Goal: Transaction & Acquisition: Book appointment/travel/reservation

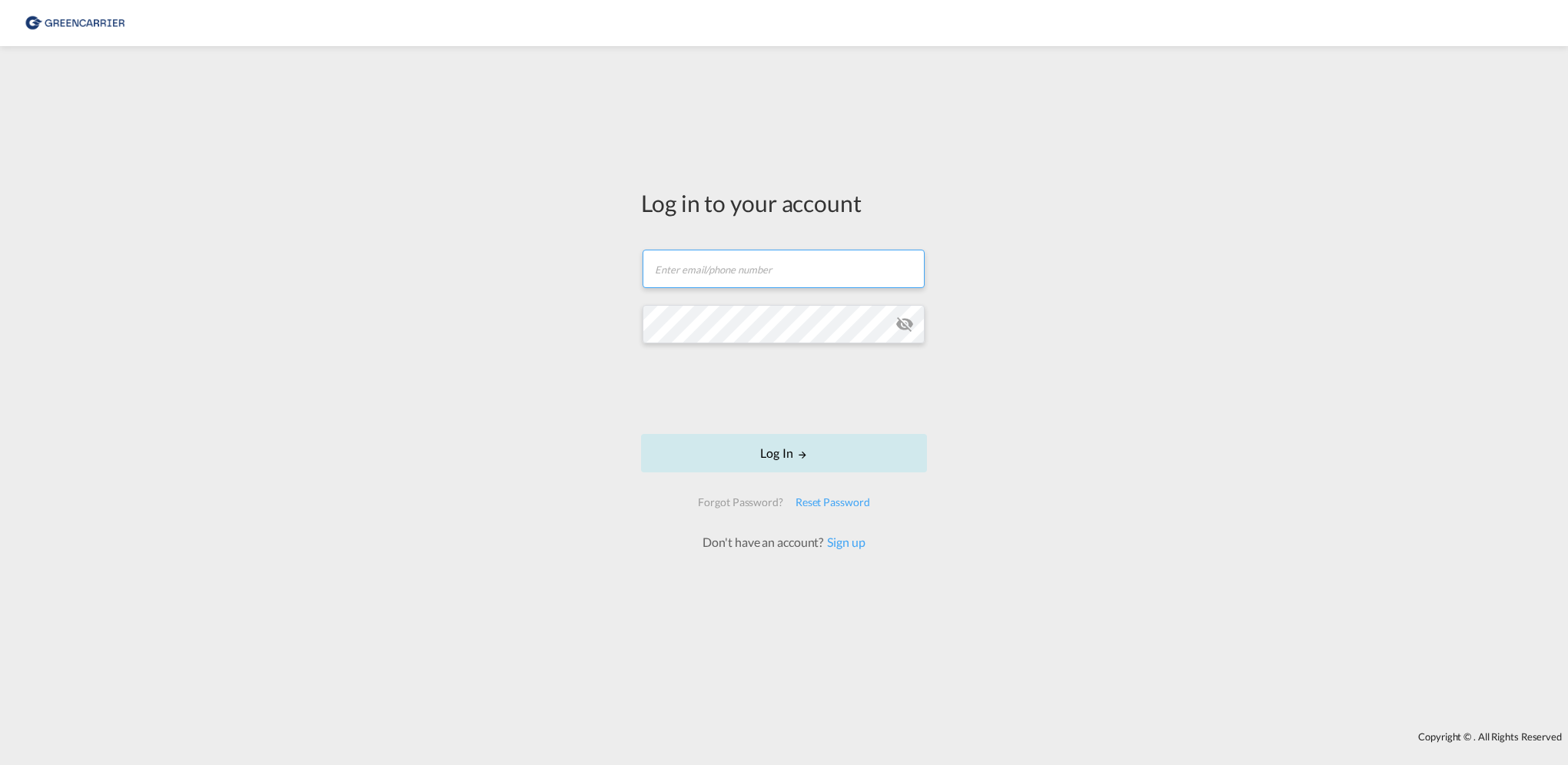
type input "[PERSON_NAME][EMAIL_ADDRESS][PERSON_NAME][DOMAIN_NAME]"
click at [771, 445] on button "Log In" at bounding box center [784, 453] width 286 height 39
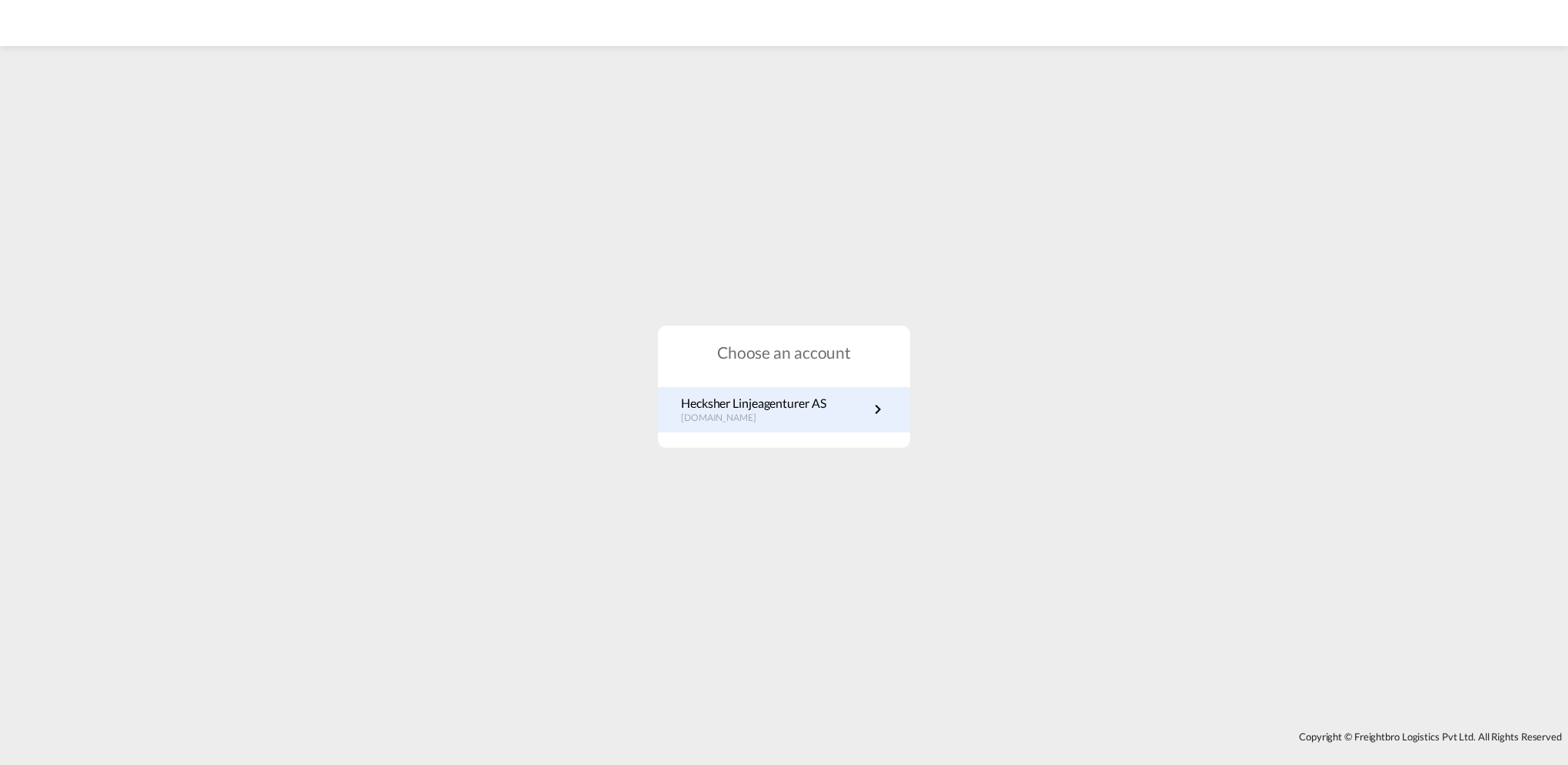
click at [723, 421] on p "[DOMAIN_NAME]" at bounding box center [753, 418] width 145 height 13
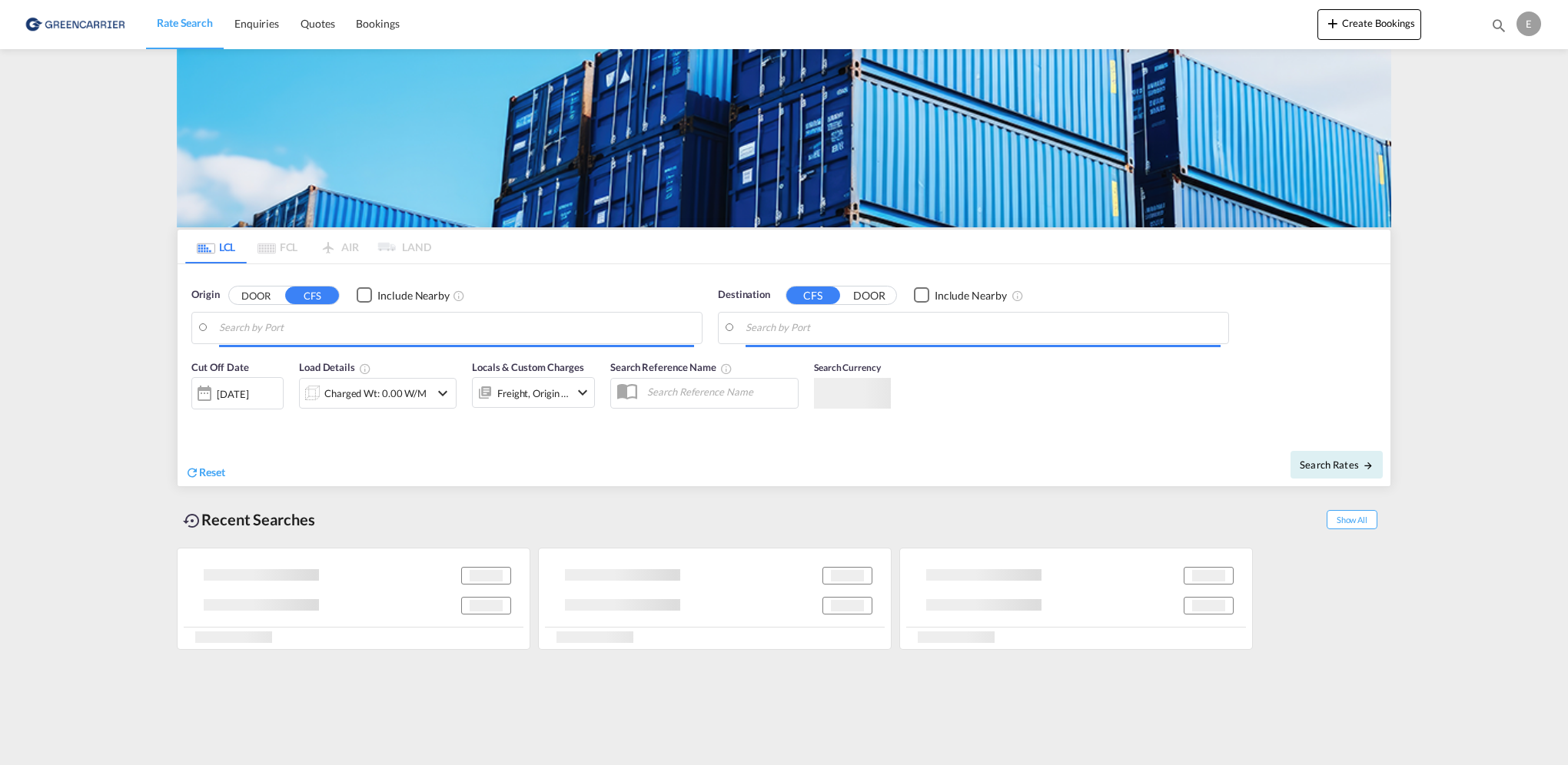
type input "[GEOGRAPHIC_DATA], NOOSL"
type input "[GEOGRAPHIC_DATA], VNSGN"
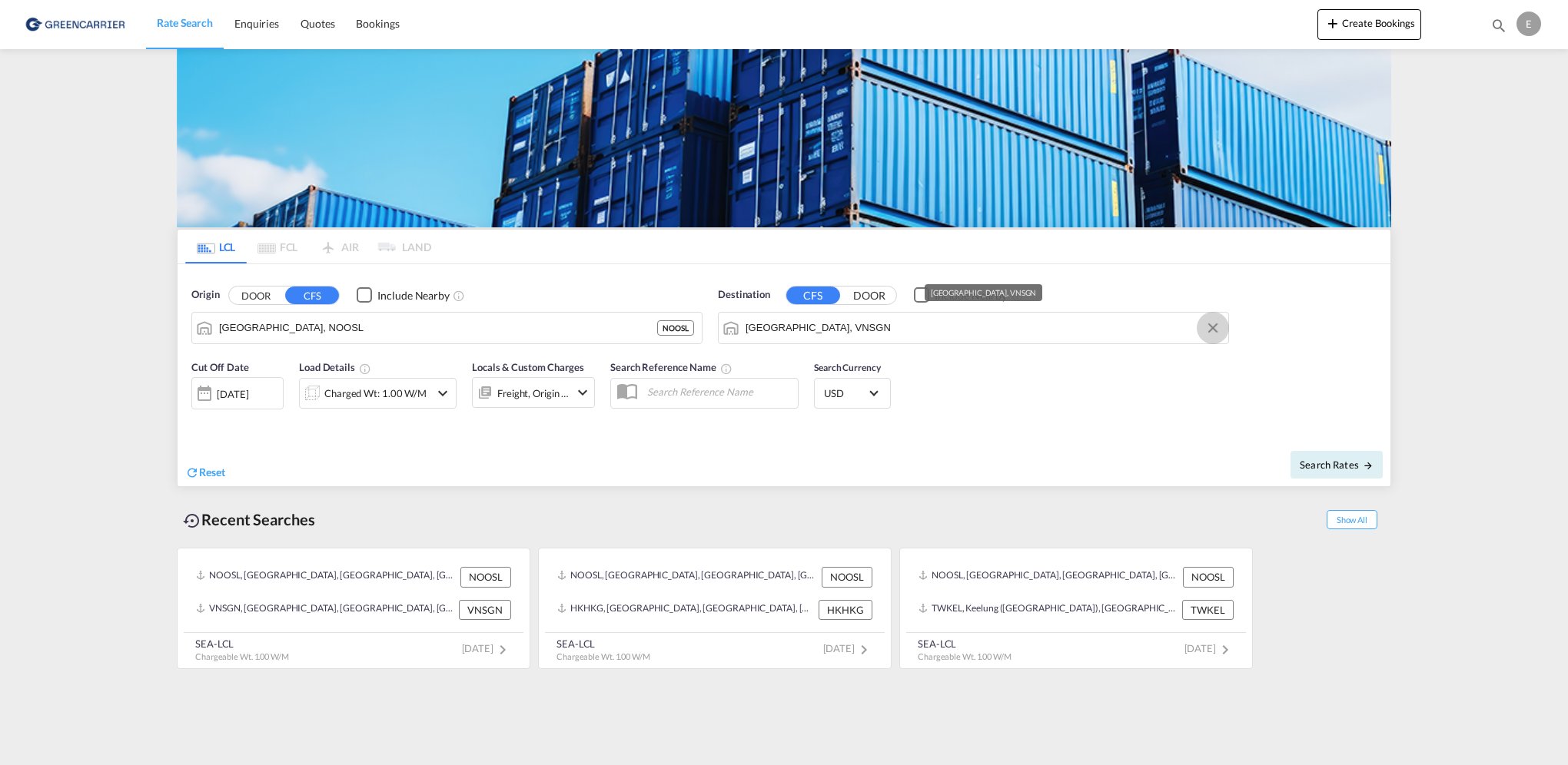
click at [1211, 326] on button "Clear Input" at bounding box center [1212, 327] width 23 height 23
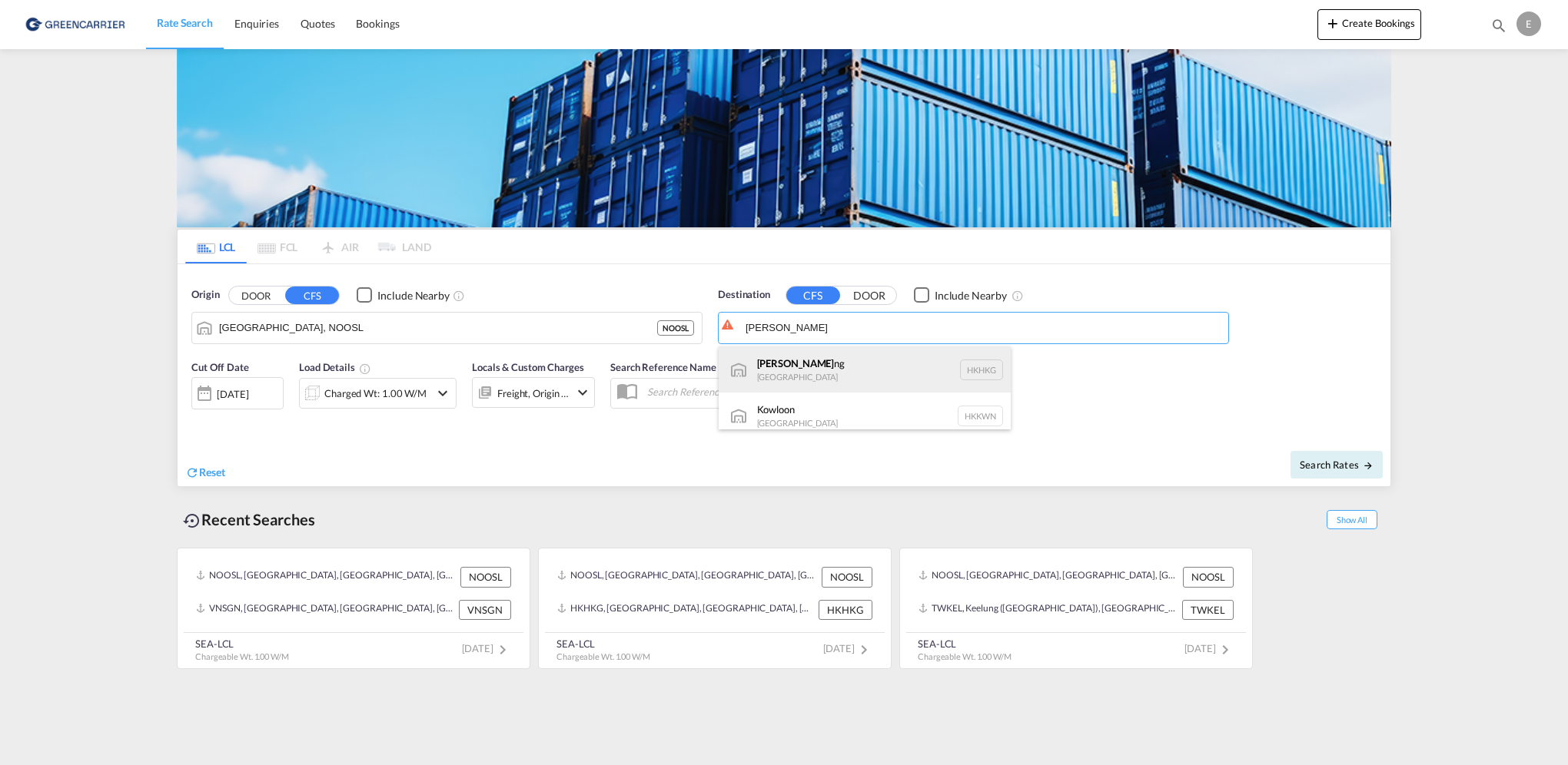
click at [839, 369] on div "Hong Ko ng [GEOGRAPHIC_DATA] [GEOGRAPHIC_DATA]" at bounding box center [864, 370] width 292 height 46
type input "[GEOGRAPHIC_DATA], HKHKG"
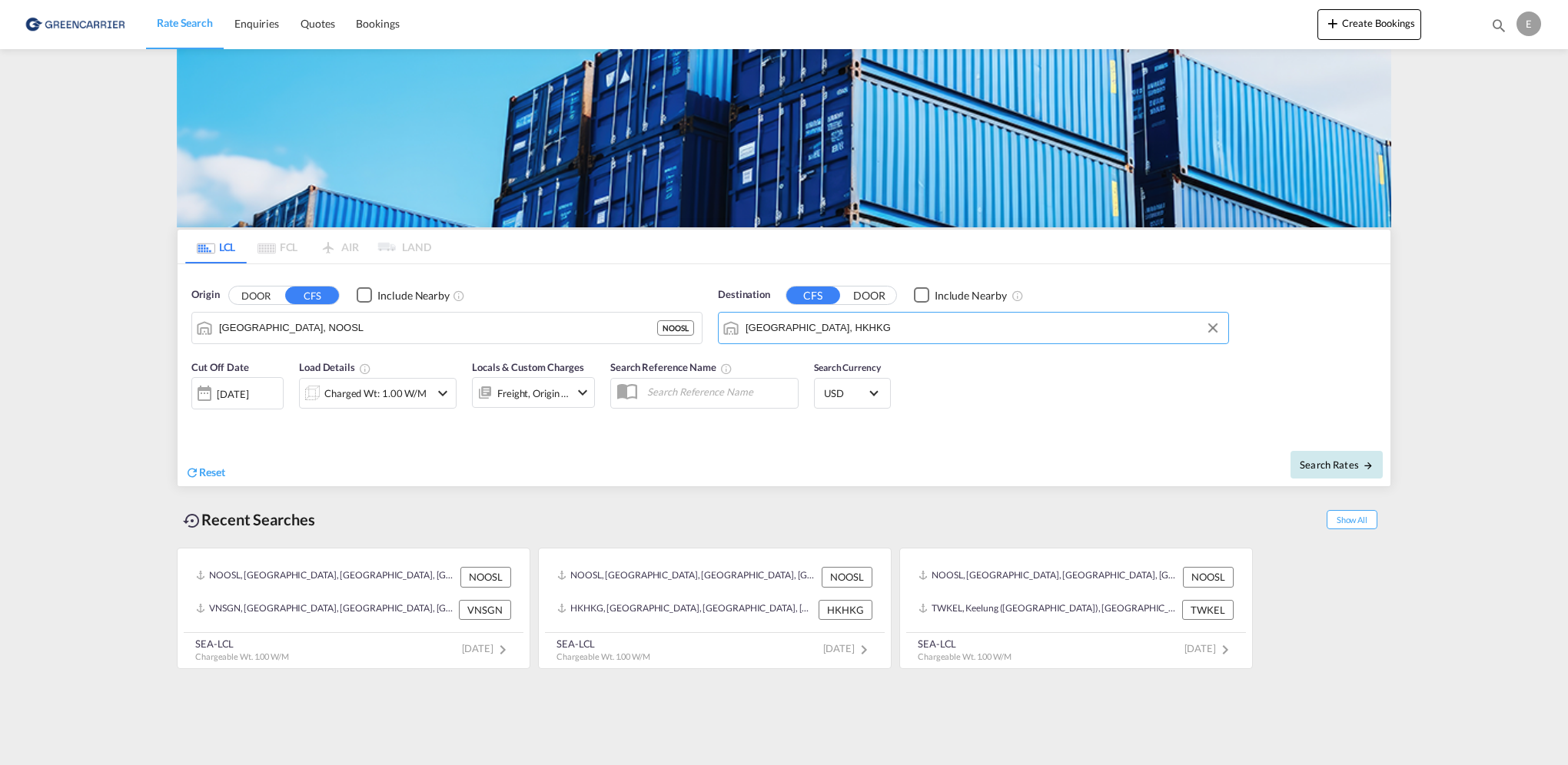
click at [1337, 459] on span "Search Rates" at bounding box center [1337, 465] width 74 height 12
type input "NOOSL to HKHKG / 13 Oct 2025"
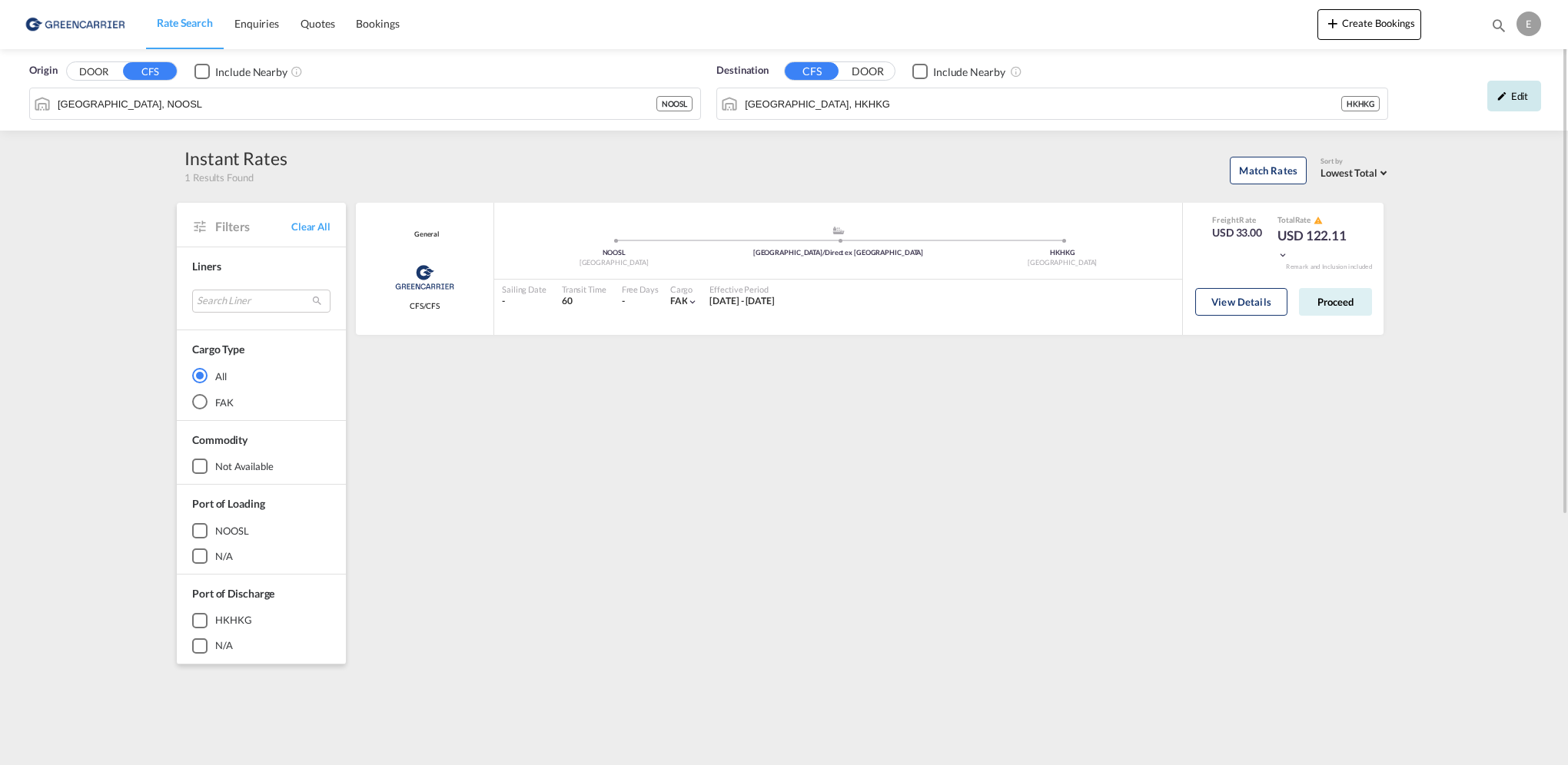
click at [1509, 100] on div "Edit" at bounding box center [1514, 96] width 53 height 30
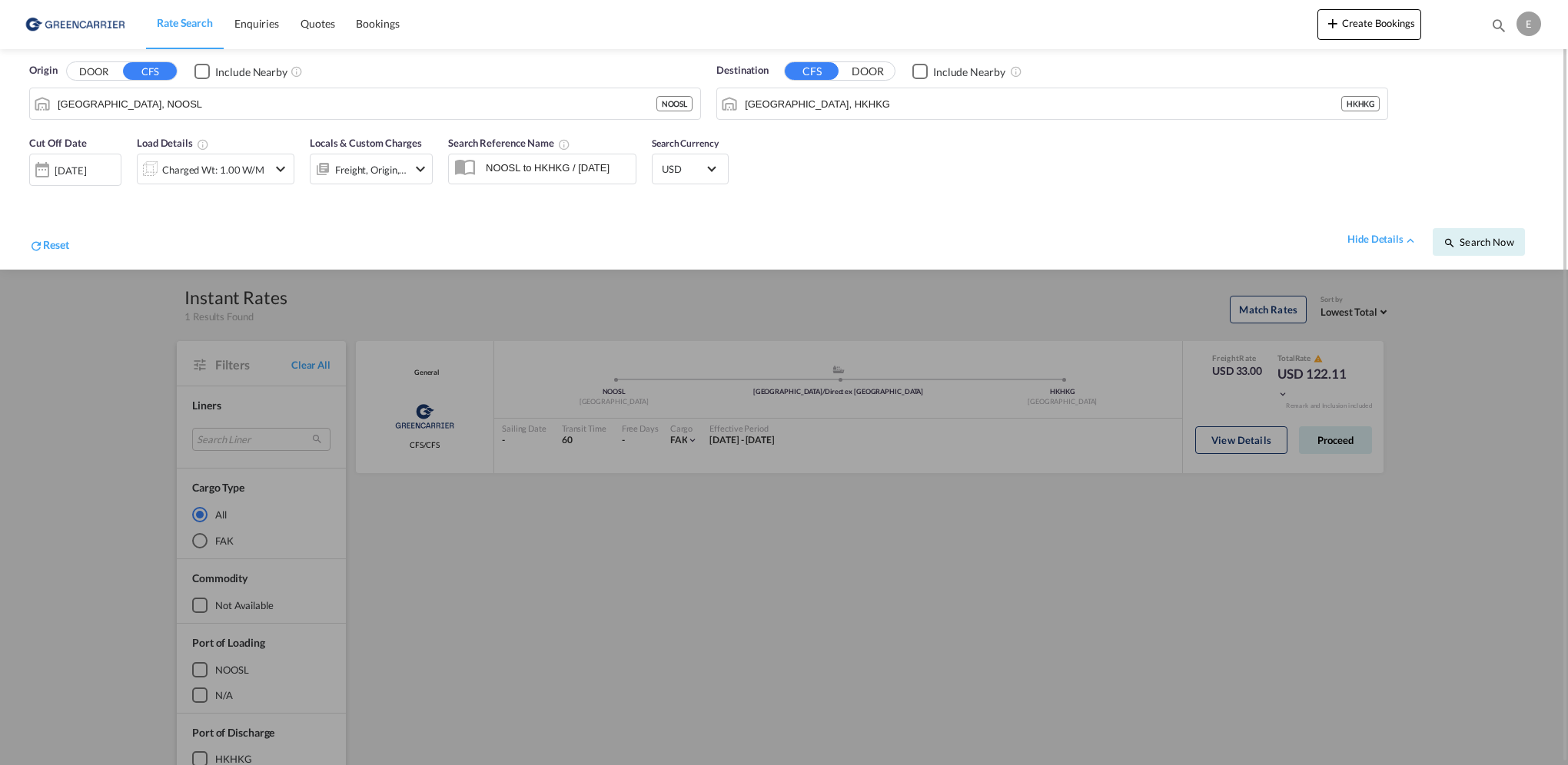
click at [289, 167] on md-icon "icon-chevron-down" at bounding box center [280, 169] width 18 height 18
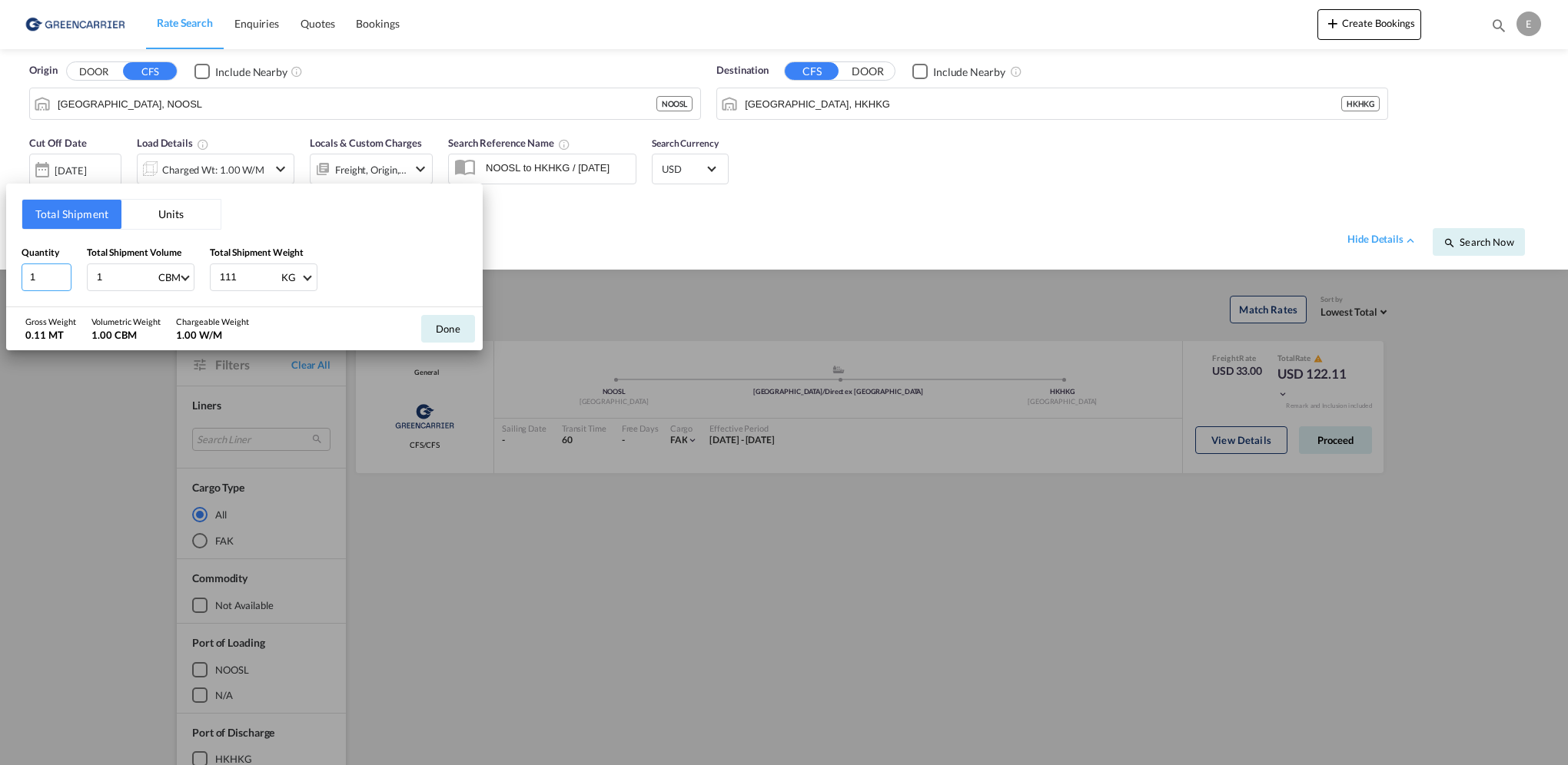
drag, startPoint x: 65, startPoint y: 270, endPoint x: 1, endPoint y: 277, distance: 64.4
click at [1, 277] on div "Total Shipment Units Quantity 1 Total Shipment Volume 1 CBM CBM CFT Total Shipm…" at bounding box center [784, 382] width 1568 height 765
type input "4"
type input "5.89"
type input "2896"
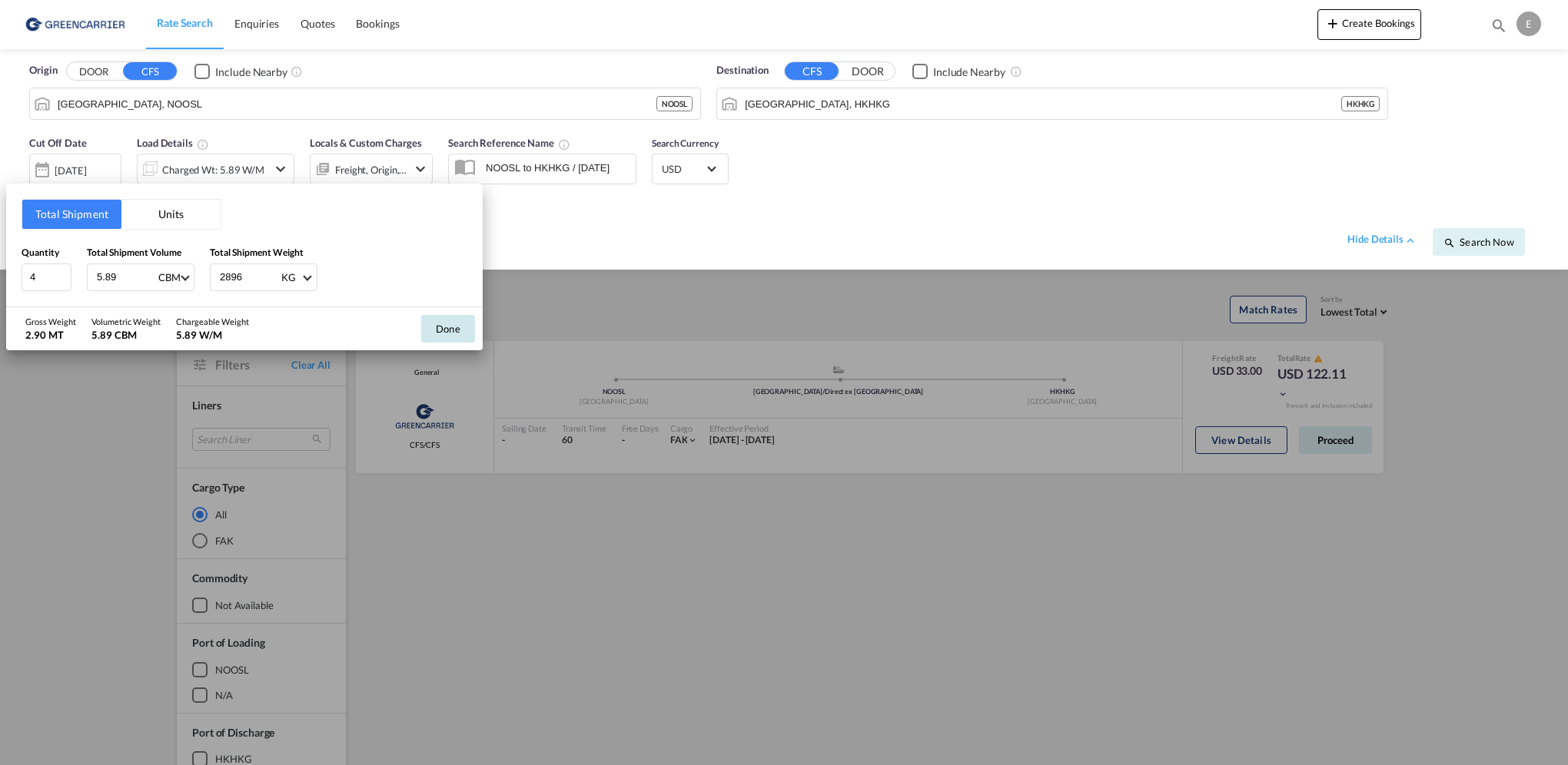
click at [437, 324] on button "Done" at bounding box center [448, 329] width 53 height 28
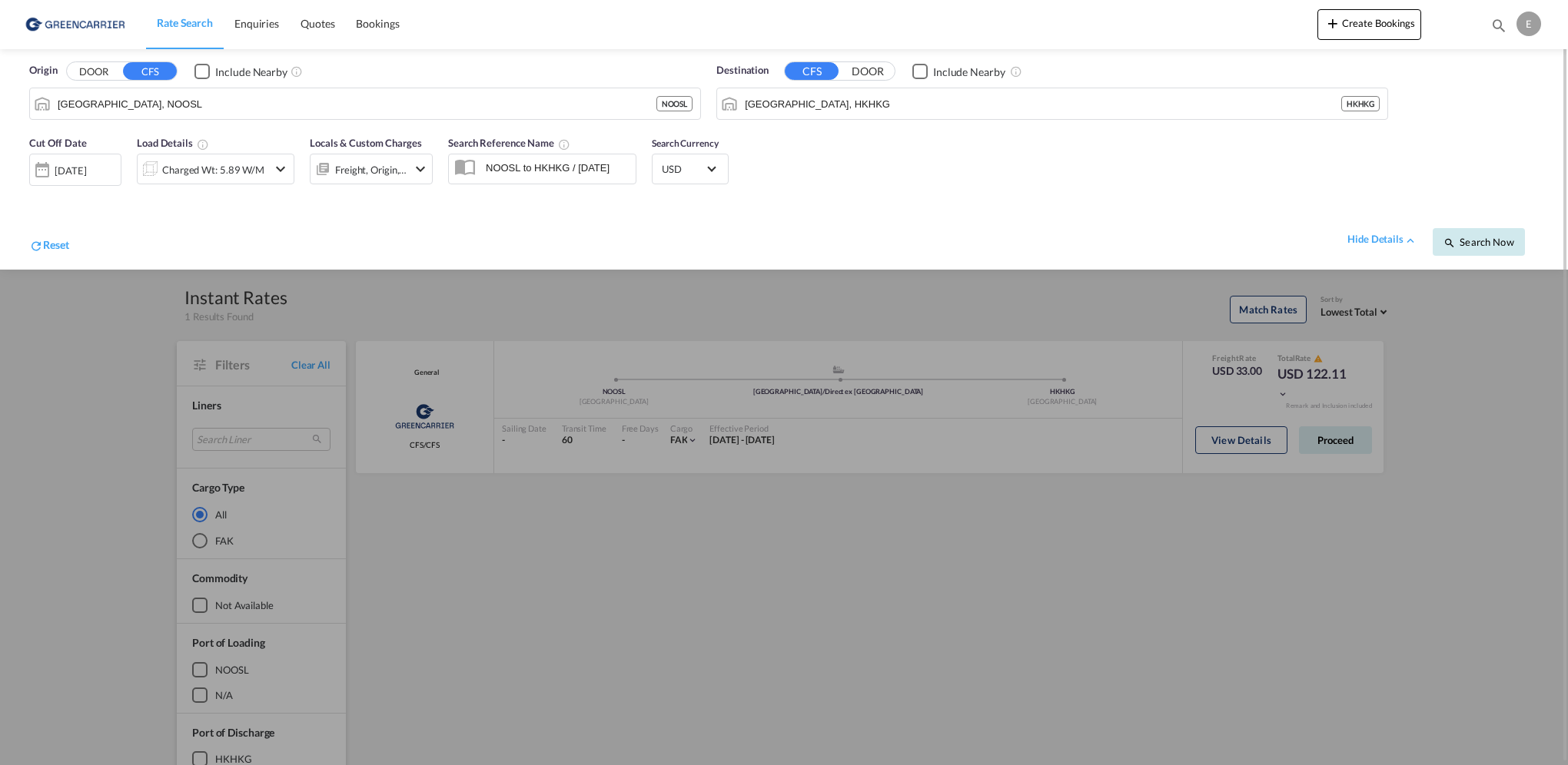
click at [1491, 248] on button "Search Now" at bounding box center [1479, 242] width 92 height 28
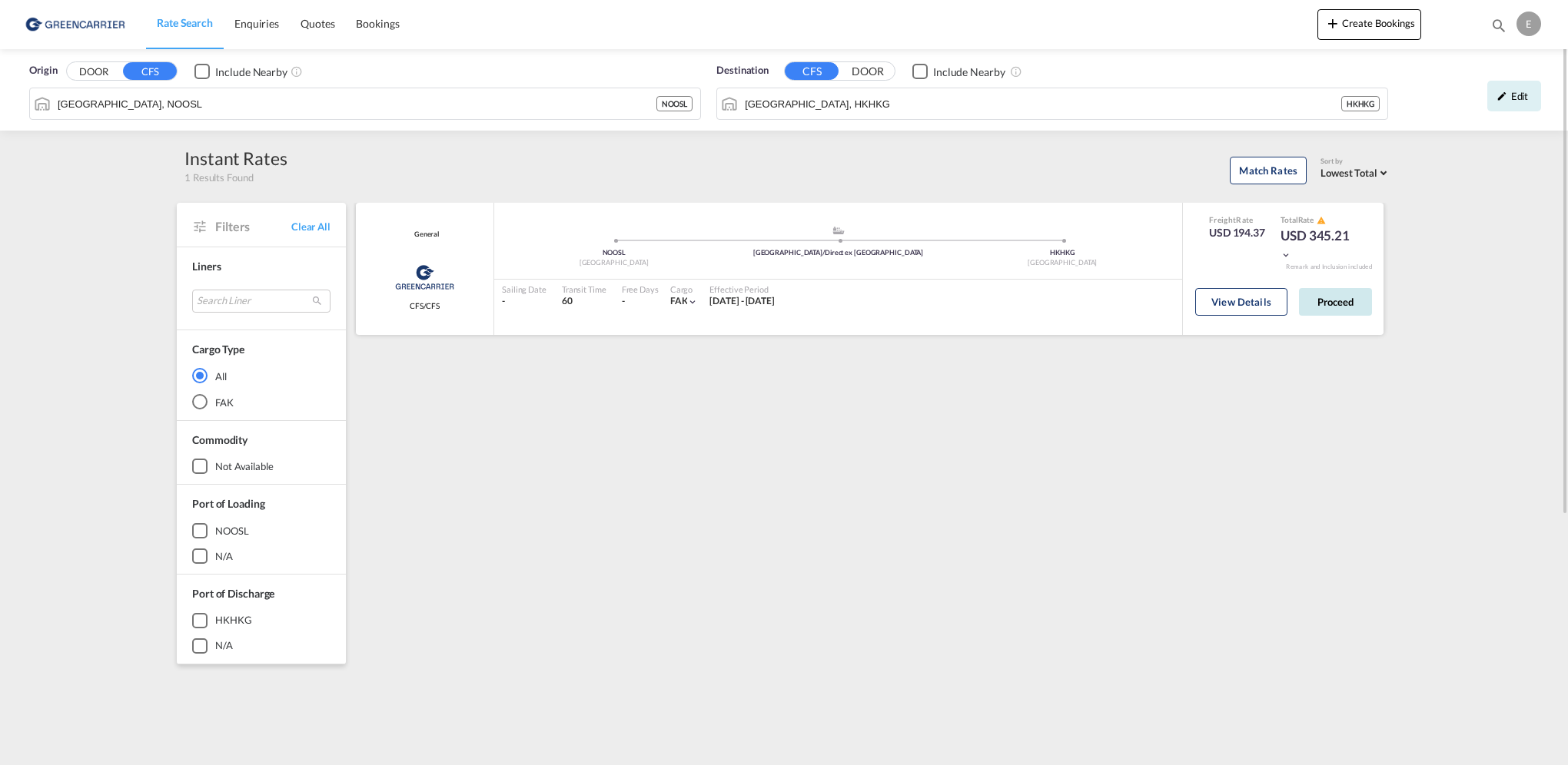
click at [1339, 305] on button "Proceed" at bounding box center [1335, 302] width 73 height 28
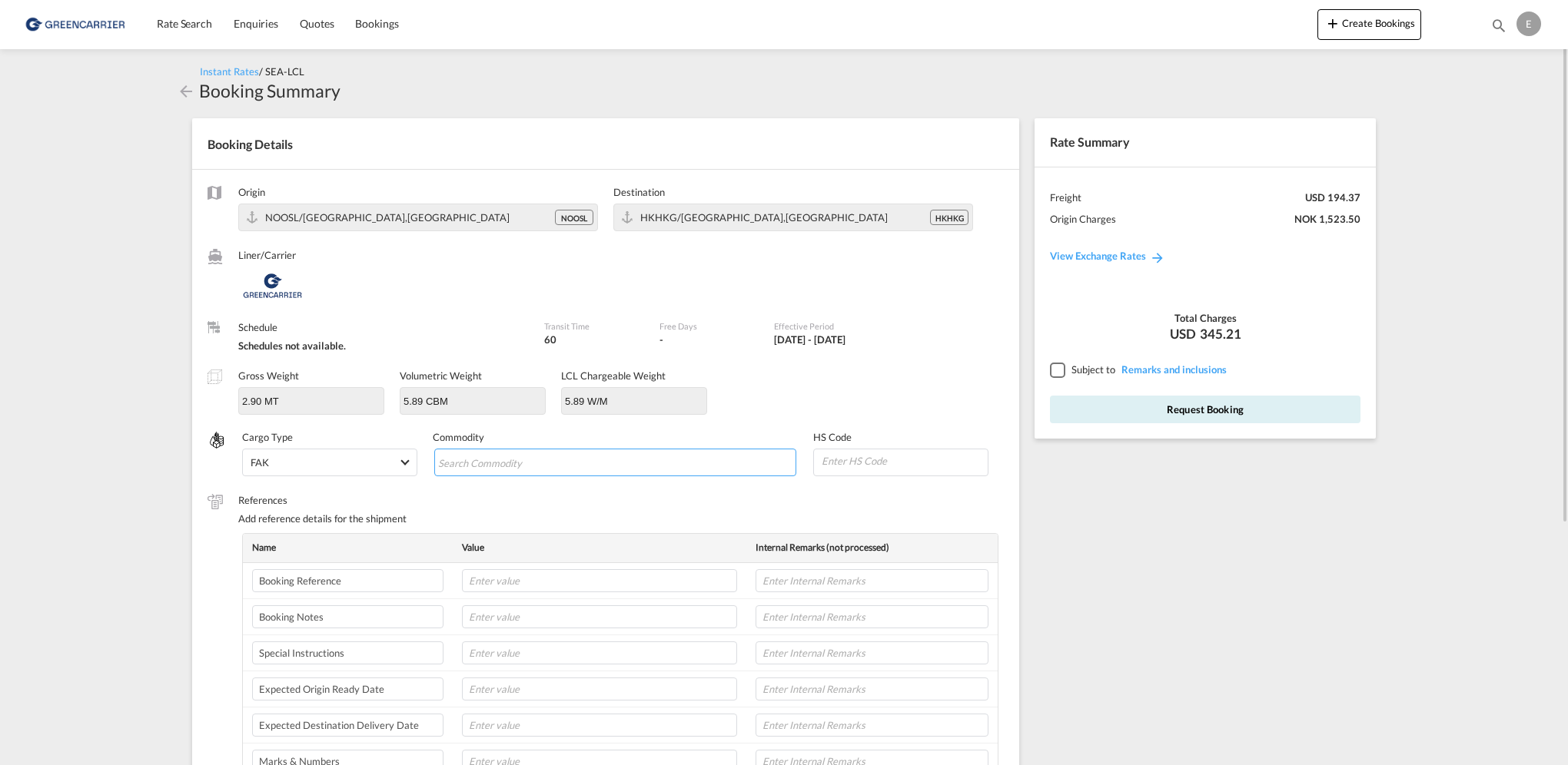
click at [473, 461] on input "Chips input." at bounding box center [508, 463] width 141 height 25
type input "MACHINERY"
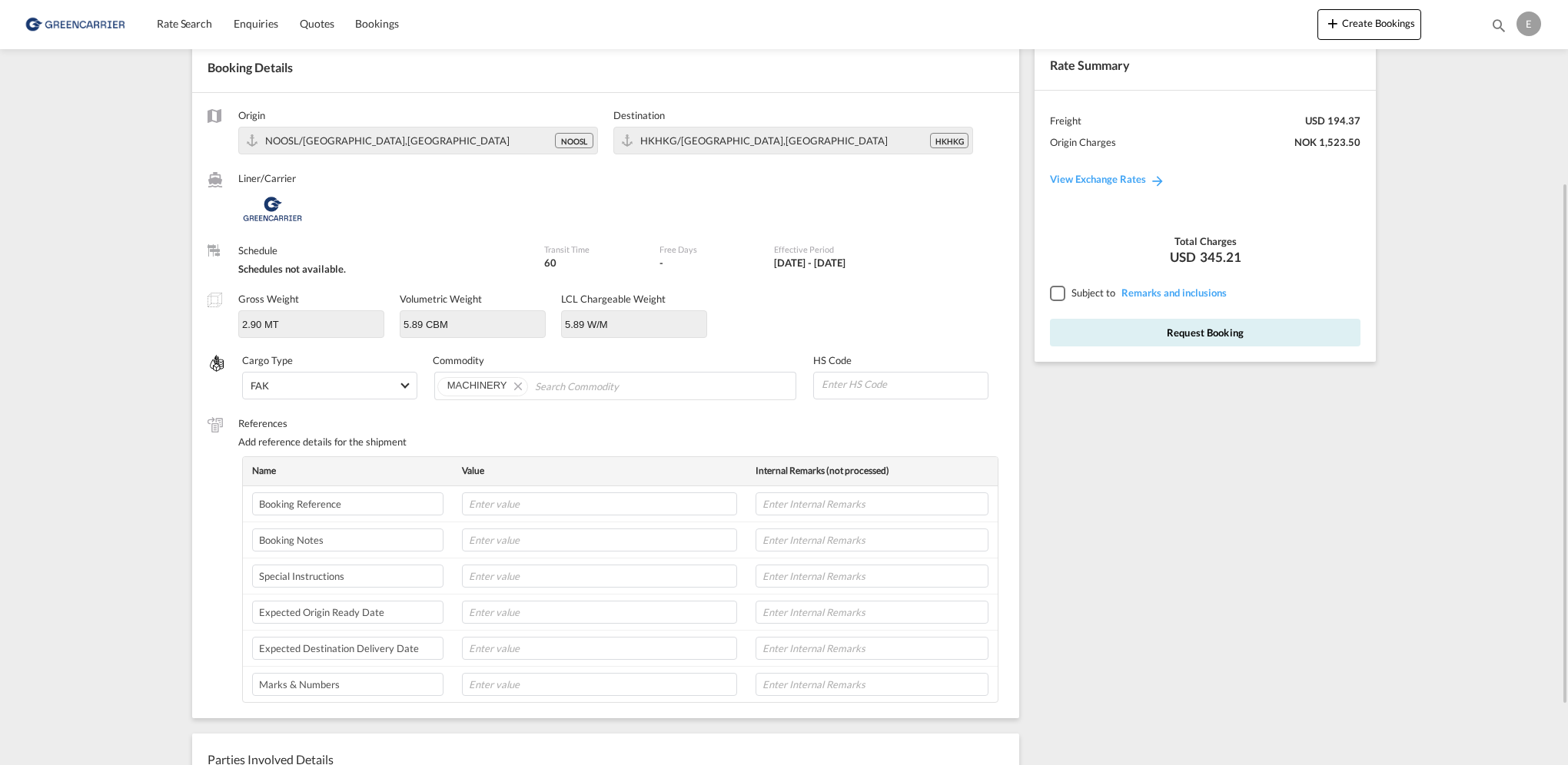
scroll to position [154, 0]
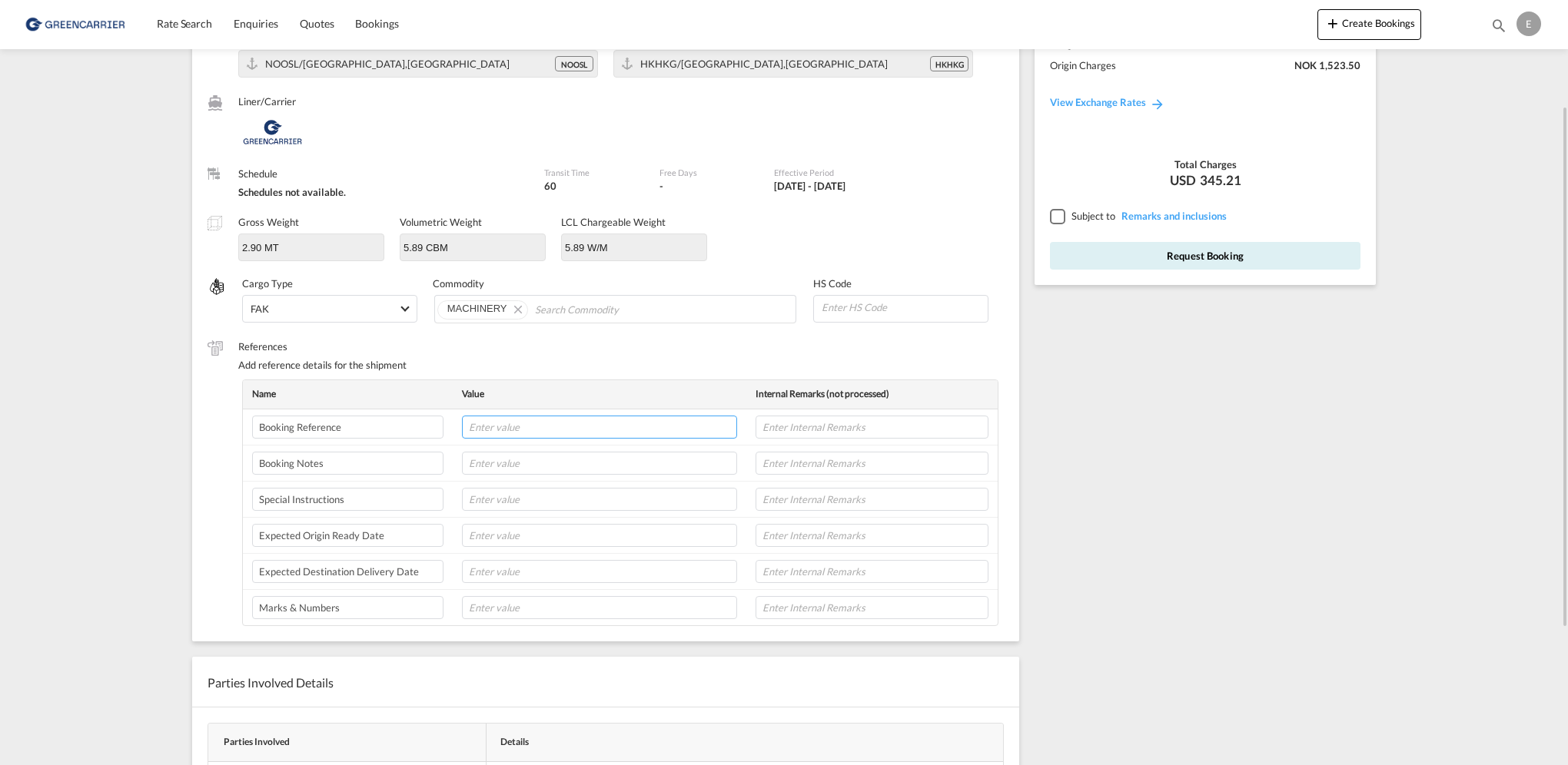
click at [525, 428] on input "text" at bounding box center [599, 427] width 275 height 23
paste input "SHNO00078051"
type input "SHNO00078051"
click at [666, 348] on label "References" at bounding box center [620, 346] width 765 height 14
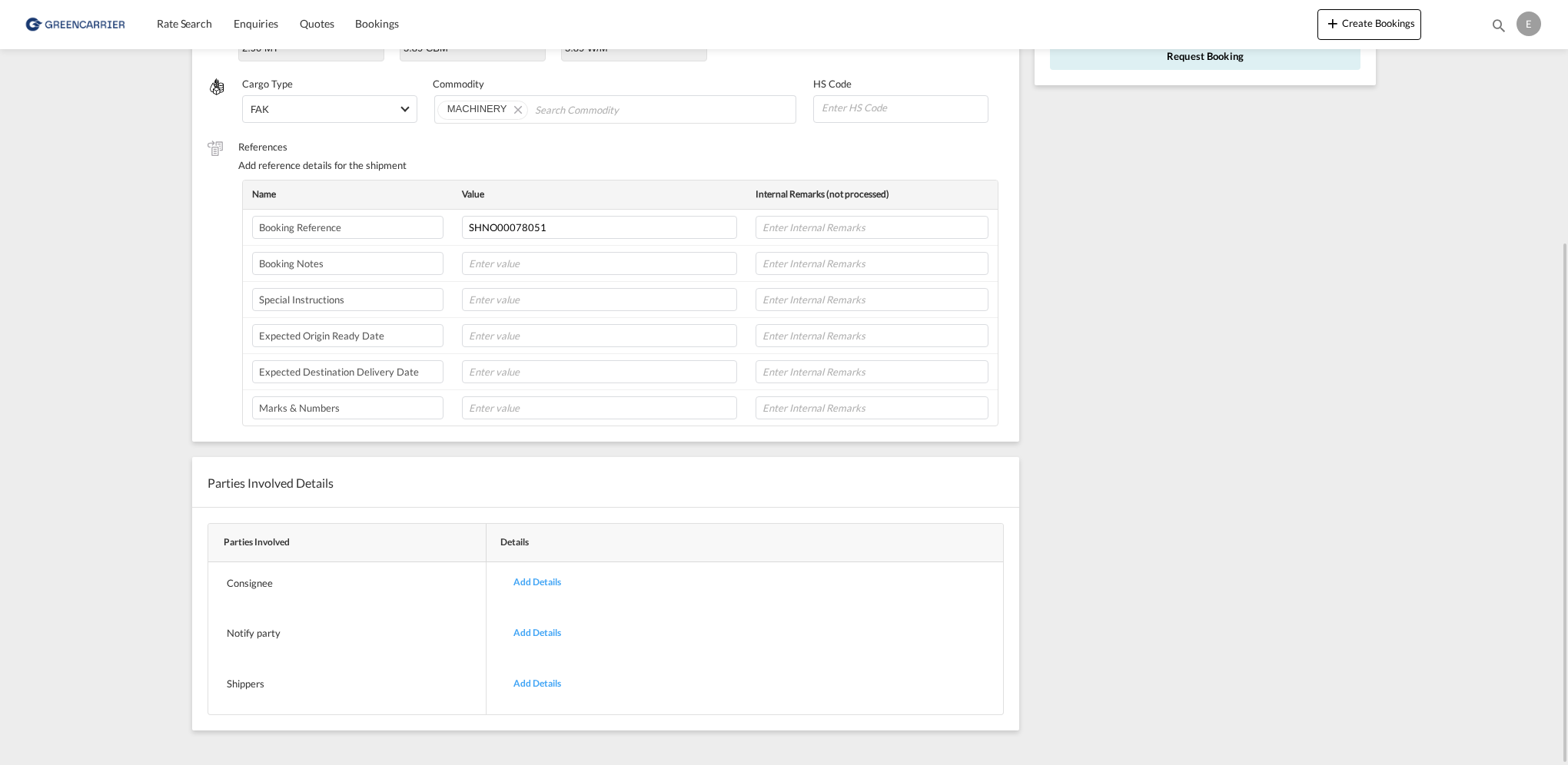
scroll to position [0, 0]
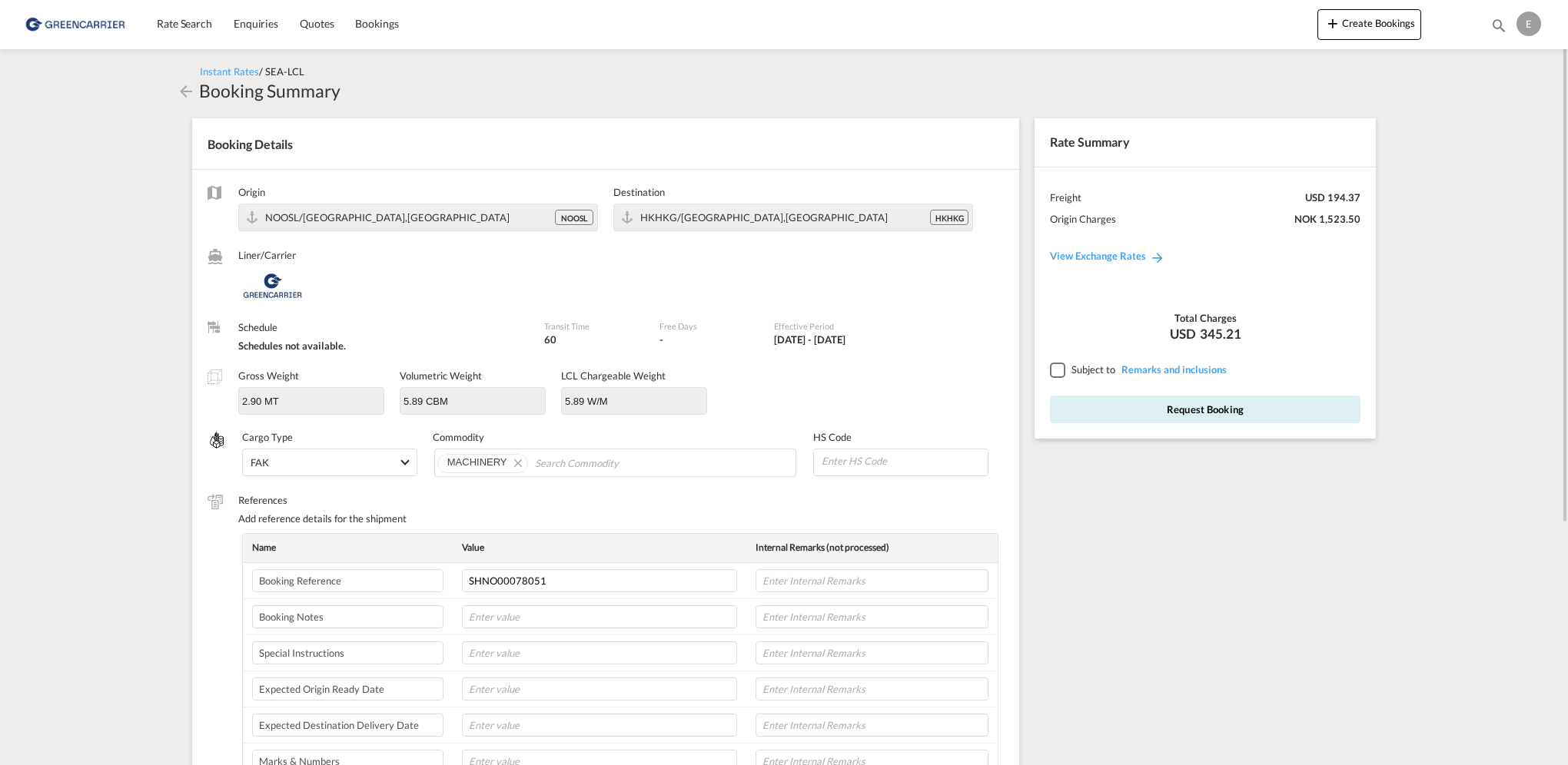
click at [1089, 369] on span "Subject to" at bounding box center [1093, 369] width 44 height 12
click at [1064, 369] on div at bounding box center [1056, 369] width 14 height 14
click at [1173, 408] on button "Request Booking" at bounding box center [1205, 409] width 311 height 28
